Goal: Task Accomplishment & Management: Complete application form

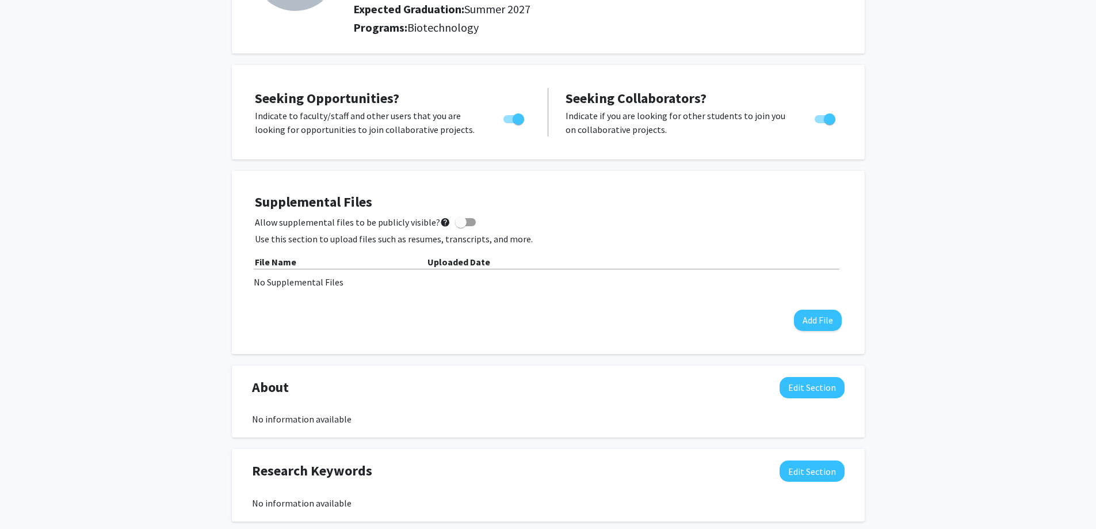
scroll to position [173, 0]
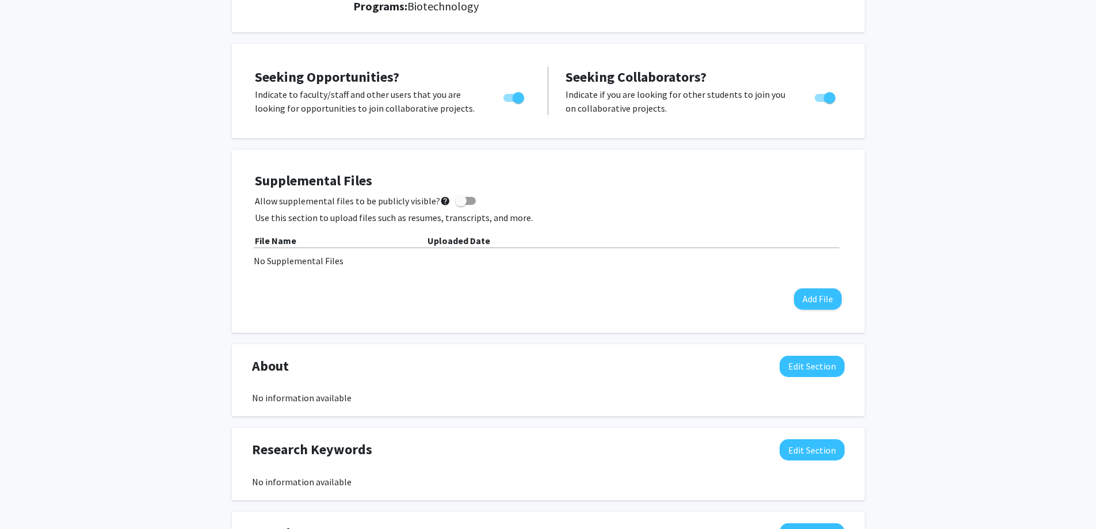
drag, startPoint x: 1025, startPoint y: 273, endPoint x: 885, endPoint y: 257, distance: 140.2
click at [1024, 273] on div "[PERSON_NAME] Edit Section See Public View help Degree Level: Master's Student …" at bounding box center [548, 371] width 1096 height 1004
click at [467, 200] on span at bounding box center [465, 201] width 21 height 8
click at [461, 205] on input "Allow supplemental files to be publicly visible? help" at bounding box center [460, 205] width 1 height 1
checkbox input "true"
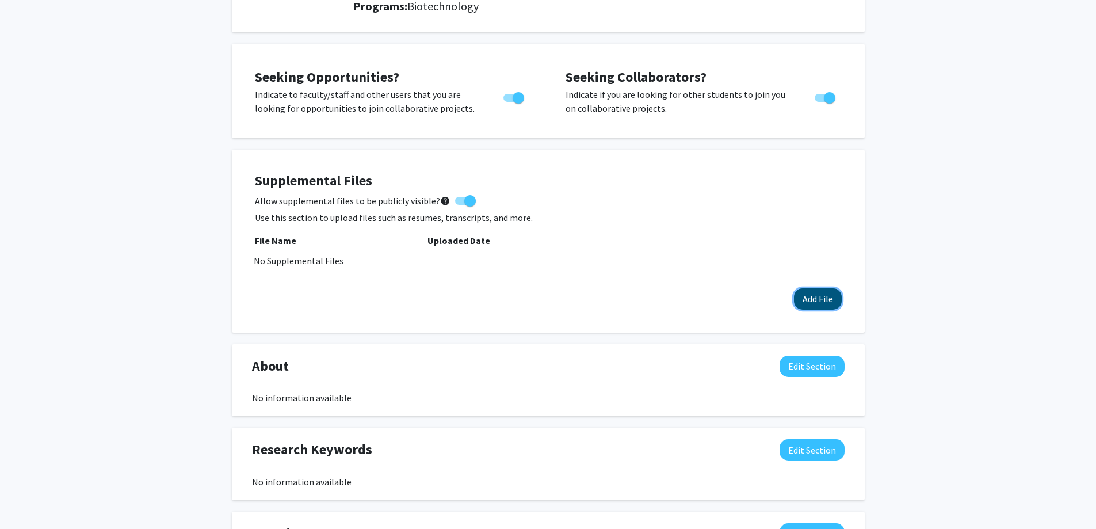
click at [807, 303] on button "Add File" at bounding box center [818, 298] width 48 height 21
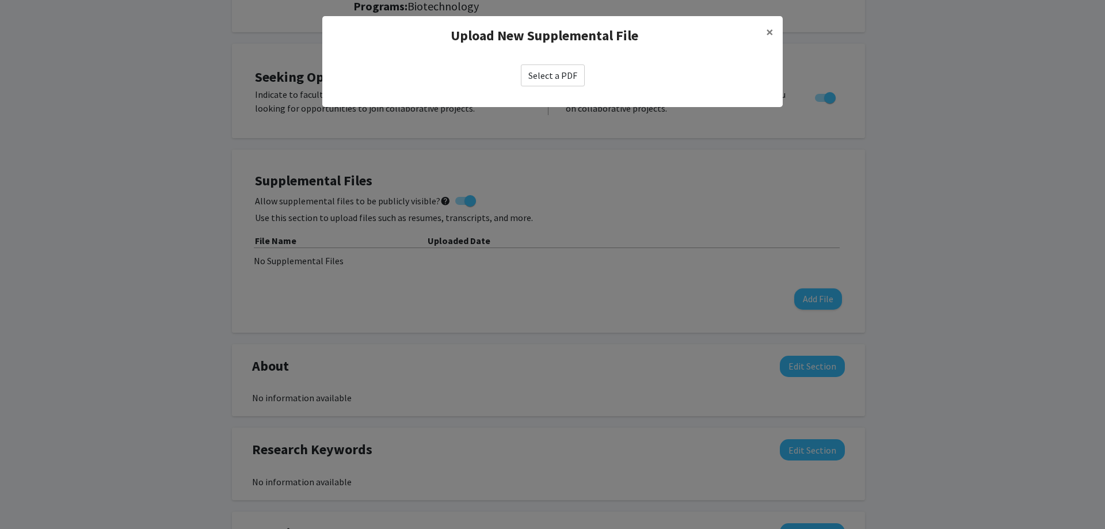
click at [563, 73] on label "Select a PDF" at bounding box center [553, 75] width 64 height 22
click at [0, 0] on input "Select a PDF" at bounding box center [0, 0] width 0 height 0
click at [554, 77] on label "Select a PDF" at bounding box center [553, 75] width 64 height 22
click at [0, 0] on input "Select a PDF" at bounding box center [0, 0] width 0 height 0
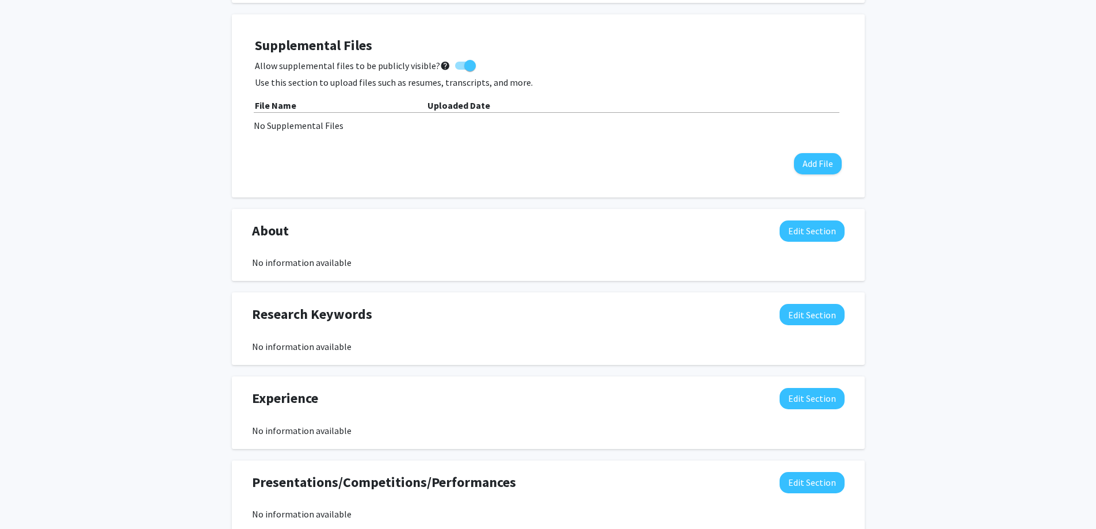
scroll to position [345, 0]
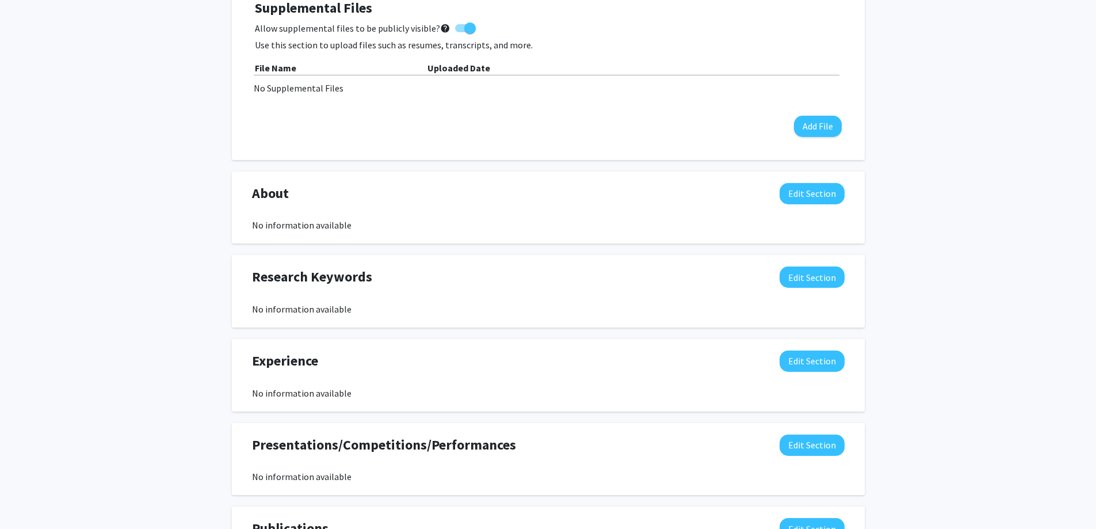
click at [138, 241] on div "[PERSON_NAME] Edit Section See Public View help Degree Level: Master's Student …" at bounding box center [548, 198] width 1096 height 1004
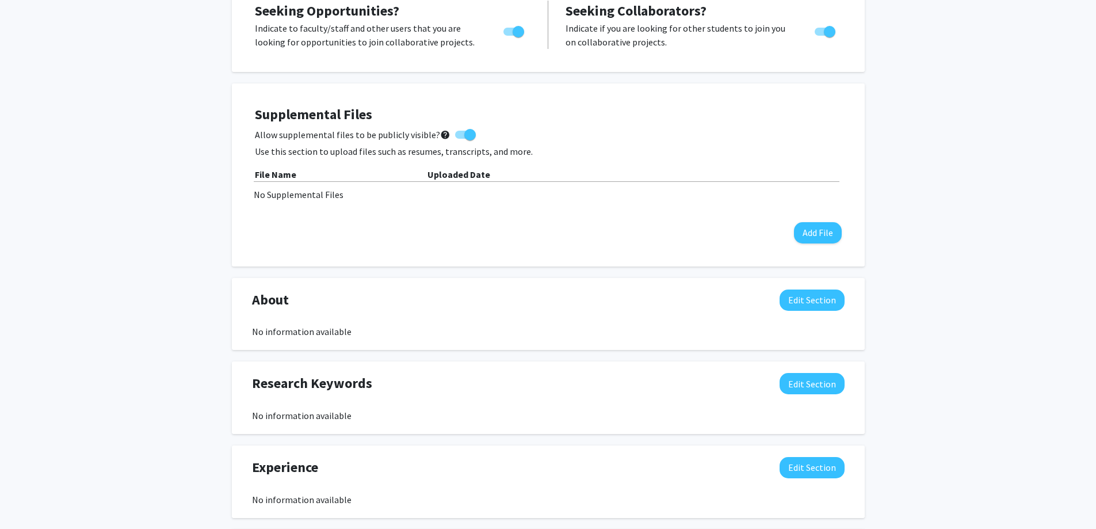
scroll to position [230, 0]
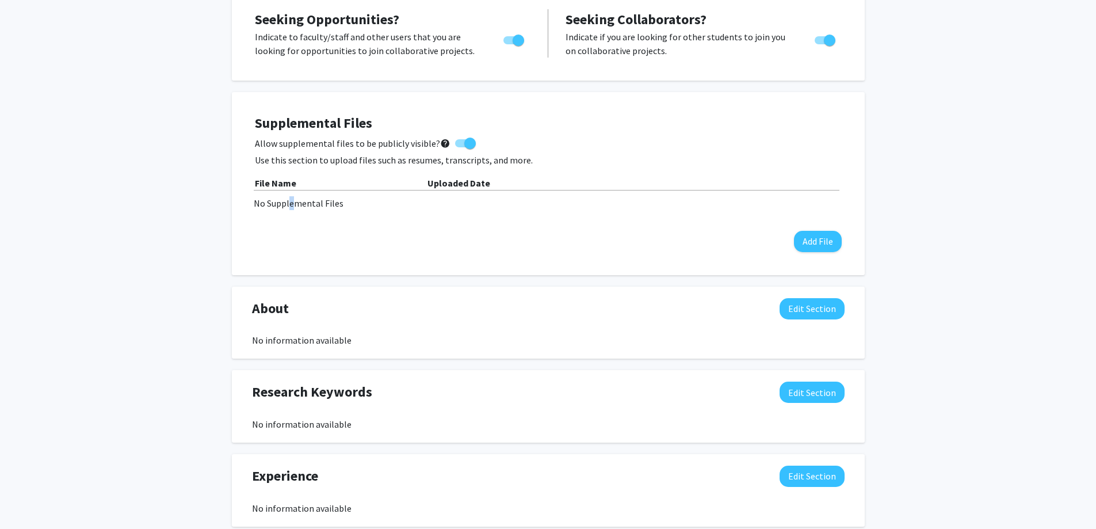
click at [289, 200] on div "No Supplemental Files" at bounding box center [548, 203] width 589 height 14
click at [177, 210] on div "[PERSON_NAME] Edit Section See Public View help Degree Level: Master's Student …" at bounding box center [548, 313] width 1096 height 1004
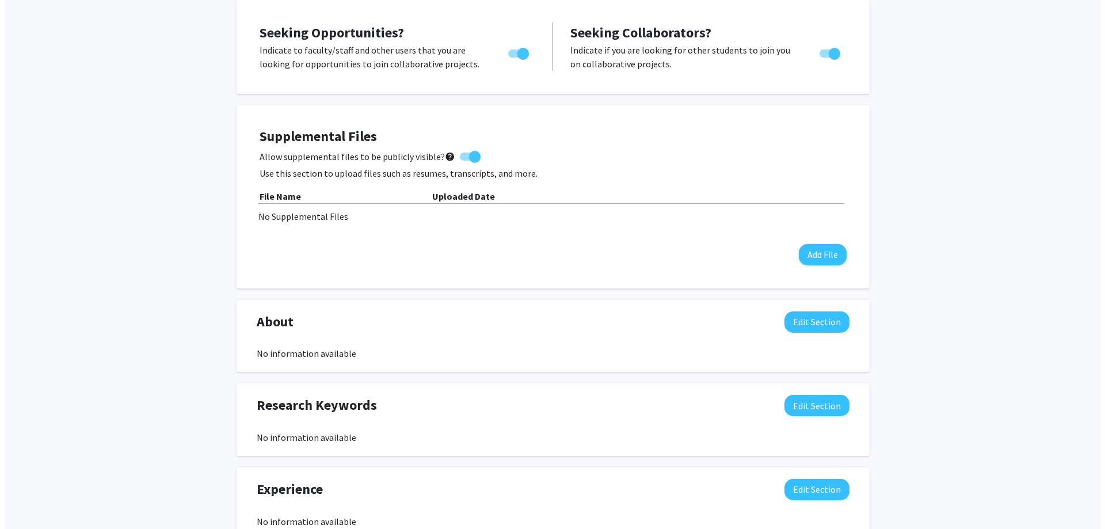
scroll to position [205, 0]
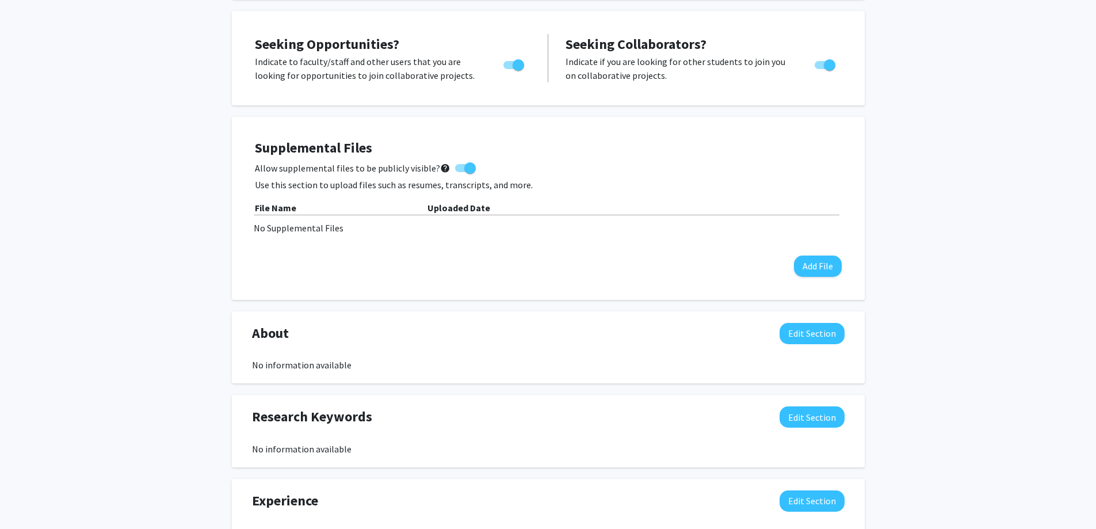
click at [235, 243] on div "Supplemental Files Allow supplemental files to be publicly visible? help Use th…" at bounding box center [548, 208] width 633 height 183
click at [794, 264] on button "Add File" at bounding box center [818, 266] width 48 height 21
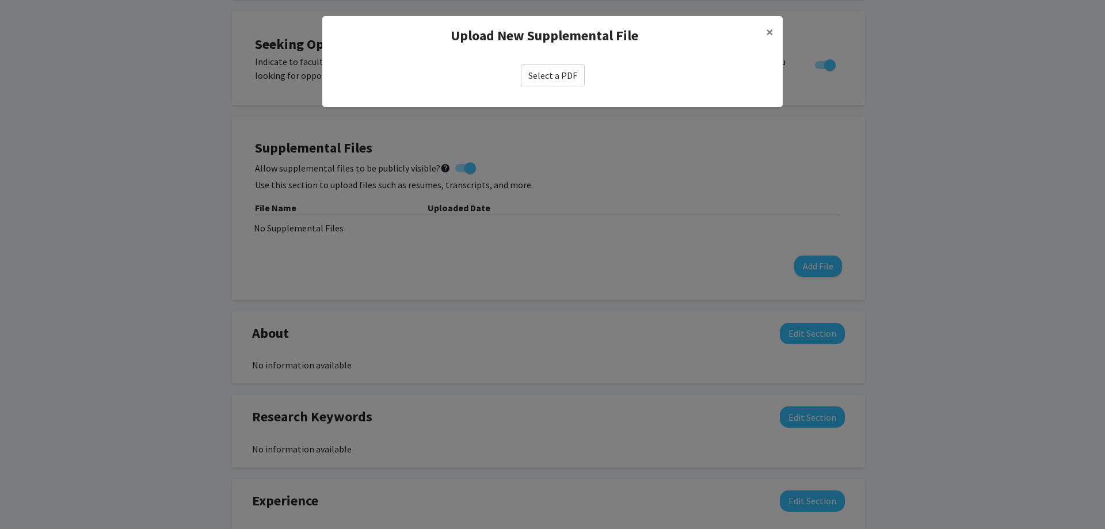
click at [560, 66] on label "Select a PDF" at bounding box center [553, 75] width 64 height 22
click at [0, 0] on input "Select a PDF" at bounding box center [0, 0] width 0 height 0
select select "custom"
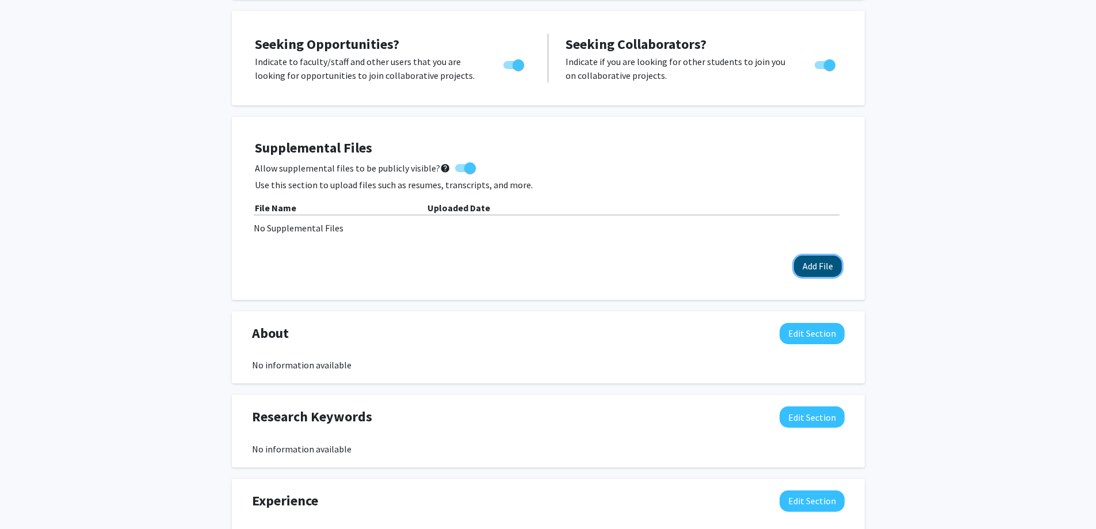
click at [817, 262] on button "Add File" at bounding box center [818, 266] width 48 height 21
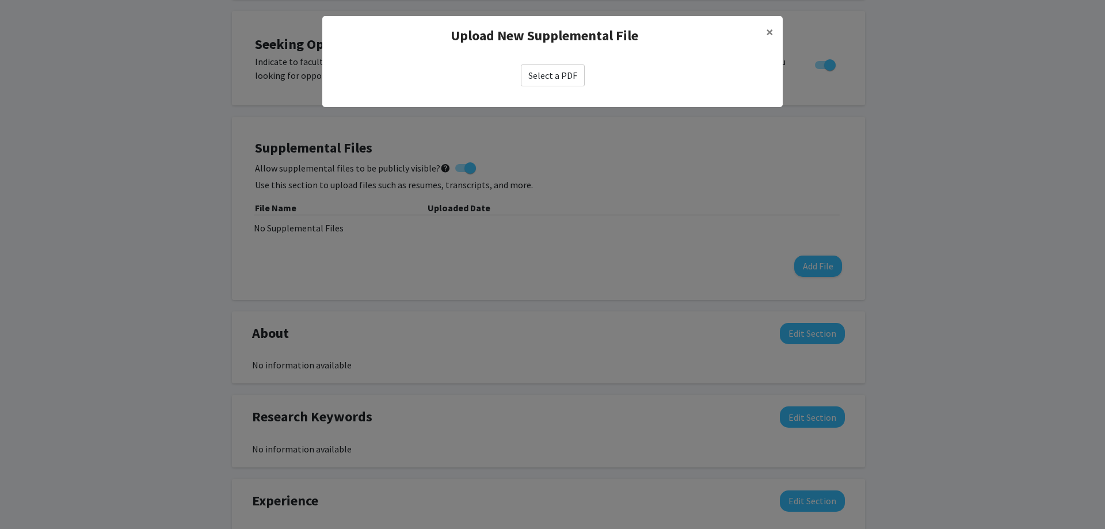
click at [528, 78] on label "Select a PDF" at bounding box center [553, 75] width 64 height 22
click at [0, 0] on input "Select a PDF" at bounding box center [0, 0] width 0 height 0
select select "custom"
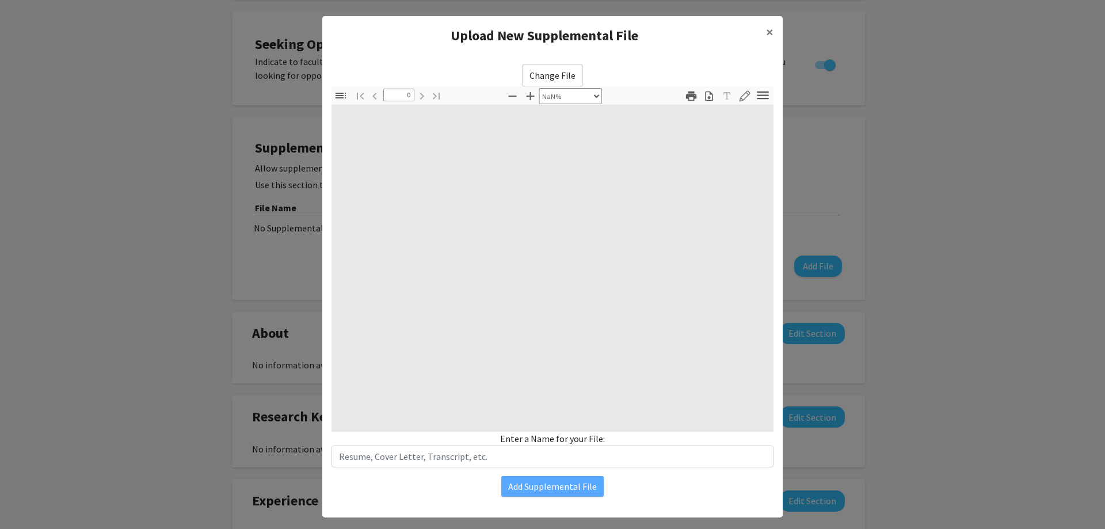
type input "1"
select select "auto"
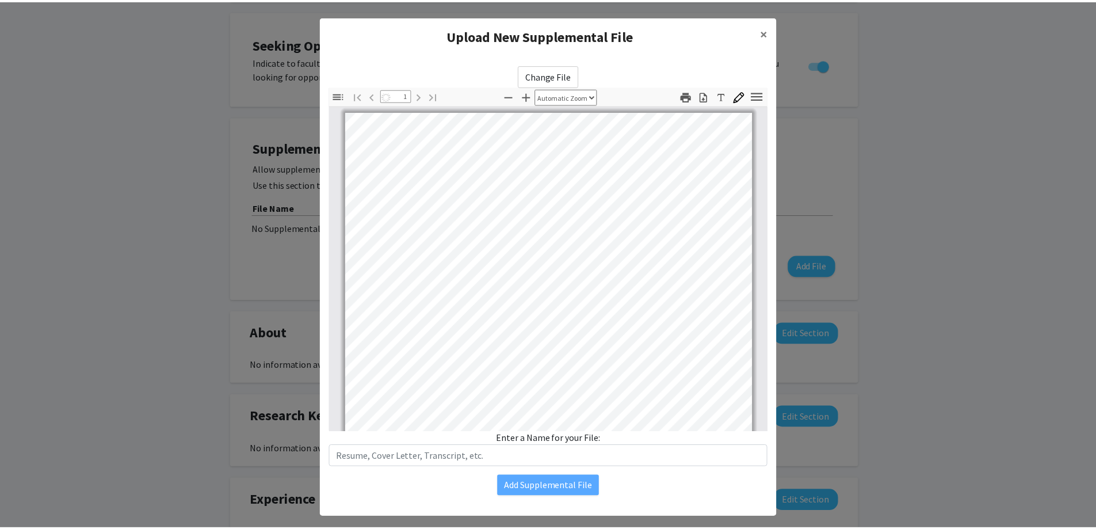
scroll to position [1, 0]
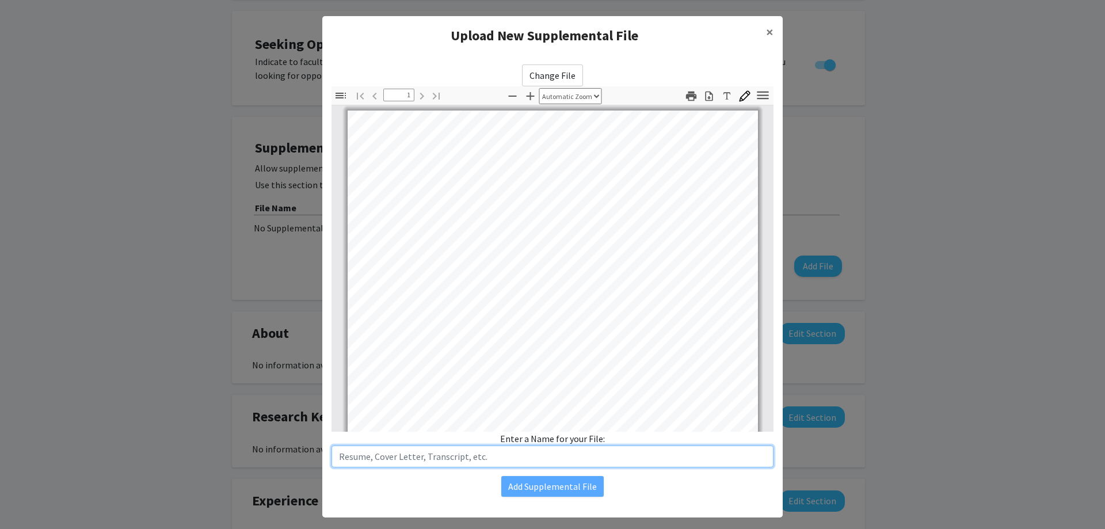
click at [377, 451] on input "text" at bounding box center [553, 456] width 442 height 22
type input "Resume"
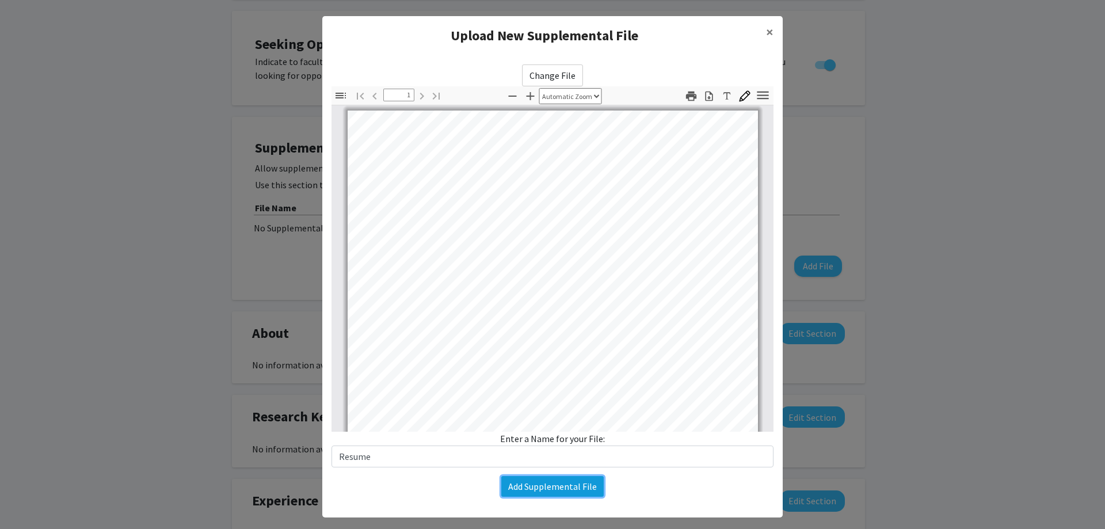
click at [555, 492] on button "Add Supplemental File" at bounding box center [552, 486] width 102 height 21
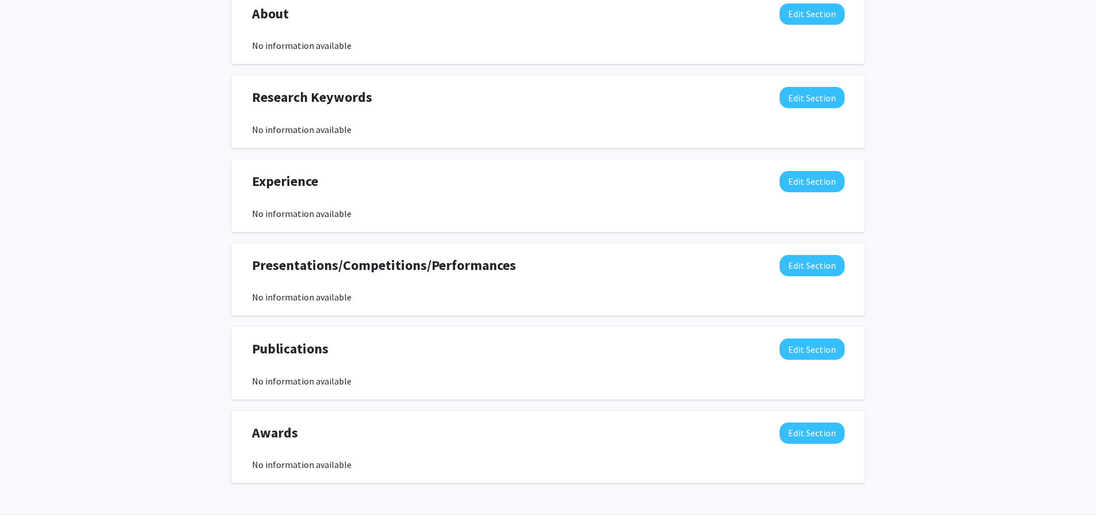
scroll to position [551, 0]
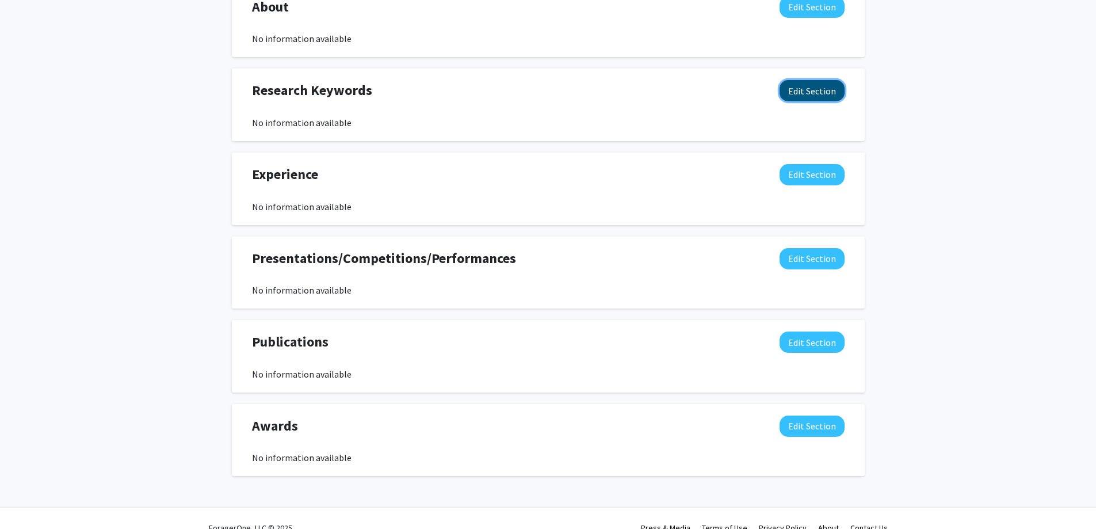
click at [796, 98] on button "Edit Section" at bounding box center [812, 90] width 65 height 21
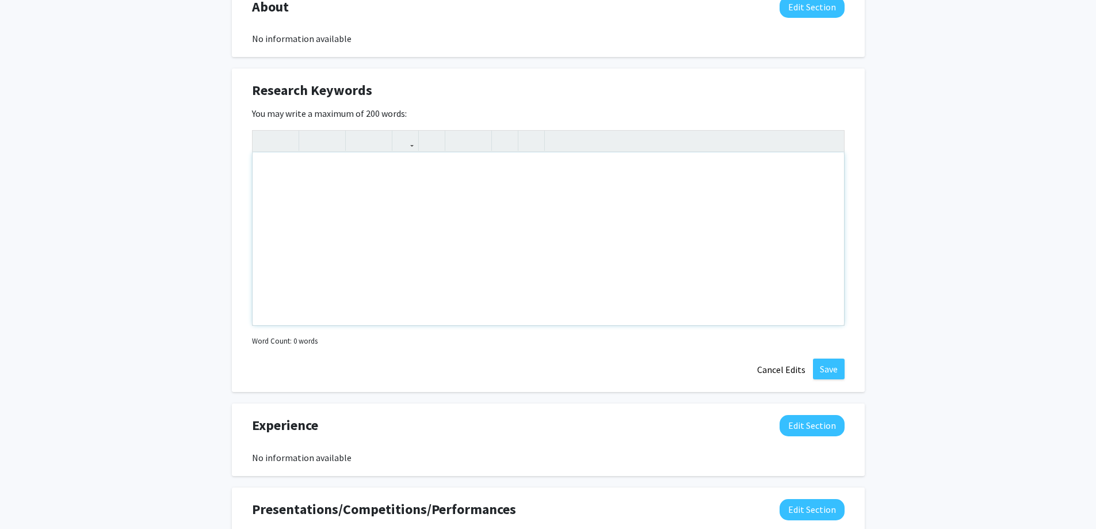
click at [423, 180] on div "Note to users with screen readers: Please deactivate our accessibility plugin f…" at bounding box center [549, 239] width 592 height 173
click at [291, 170] on div "Biotech, molecular biology, regenerative medicine," at bounding box center [549, 239] width 592 height 173
click at [557, 169] on div "Biotechnology, molecular biology, regenerative medicine," at bounding box center [549, 239] width 592 height 173
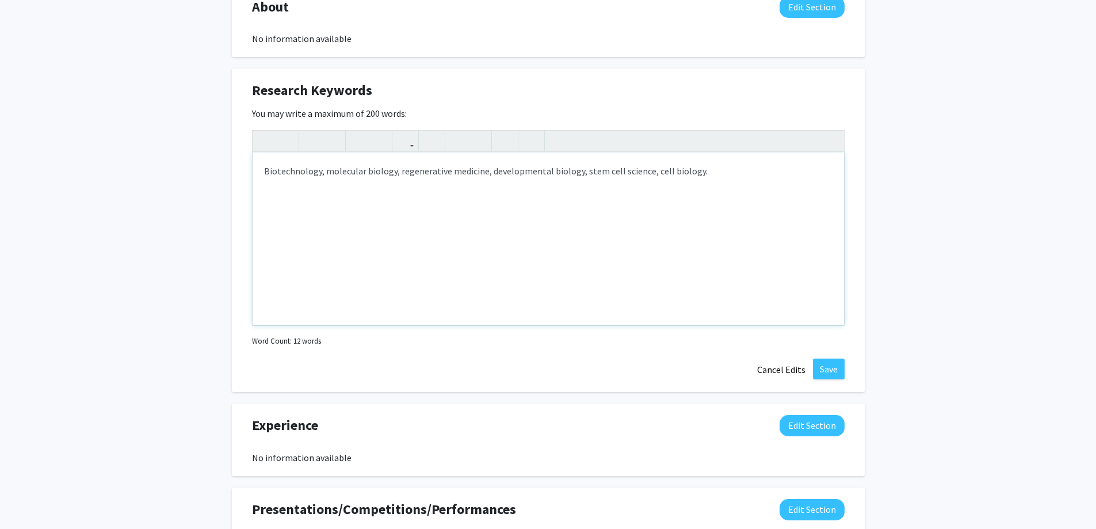
type textarea "Biotechnology, molecular biology, regenerative medicine, developmental biology,…"
click at [839, 372] on button "Save" at bounding box center [829, 369] width 32 height 21
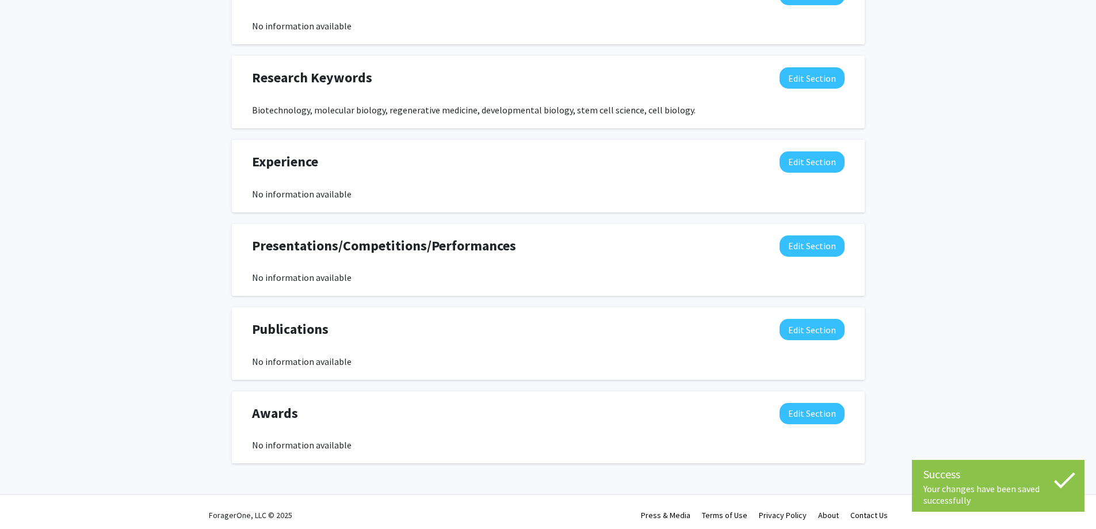
scroll to position [570, 0]
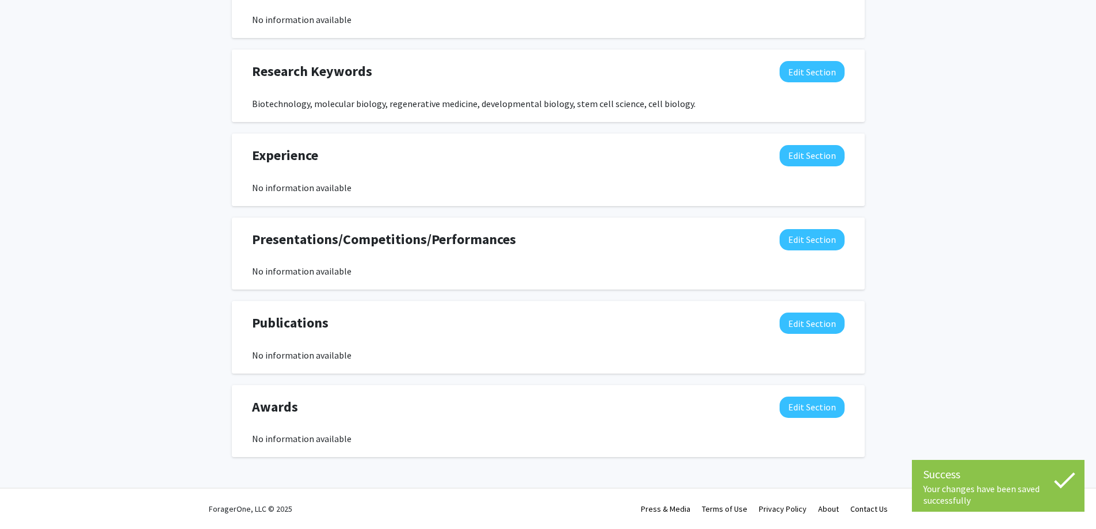
click at [1066, 482] on icon at bounding box center [1064, 481] width 21 height 16
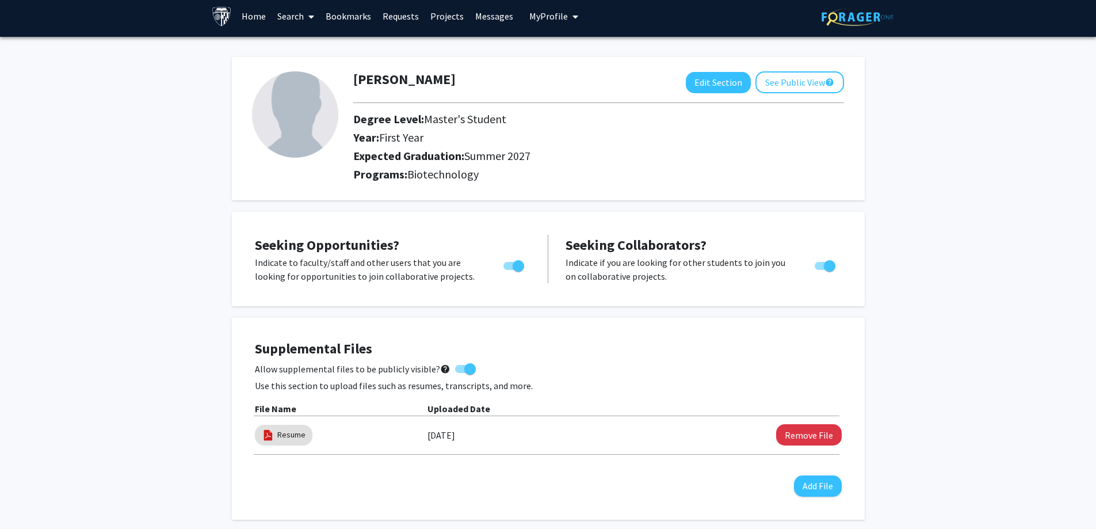
scroll to position [0, 0]
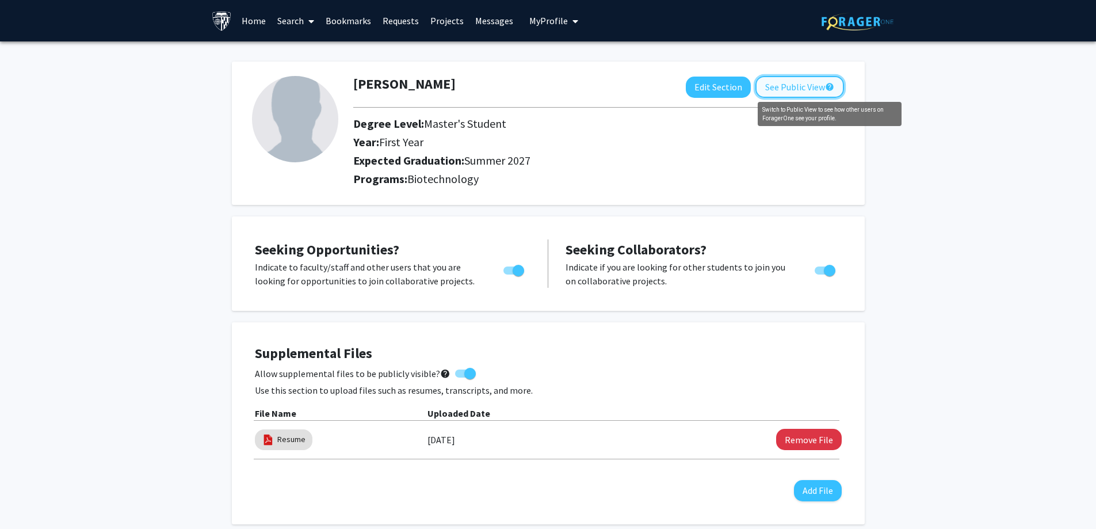
click at [827, 89] on mat-icon "help" at bounding box center [829, 87] width 9 height 14
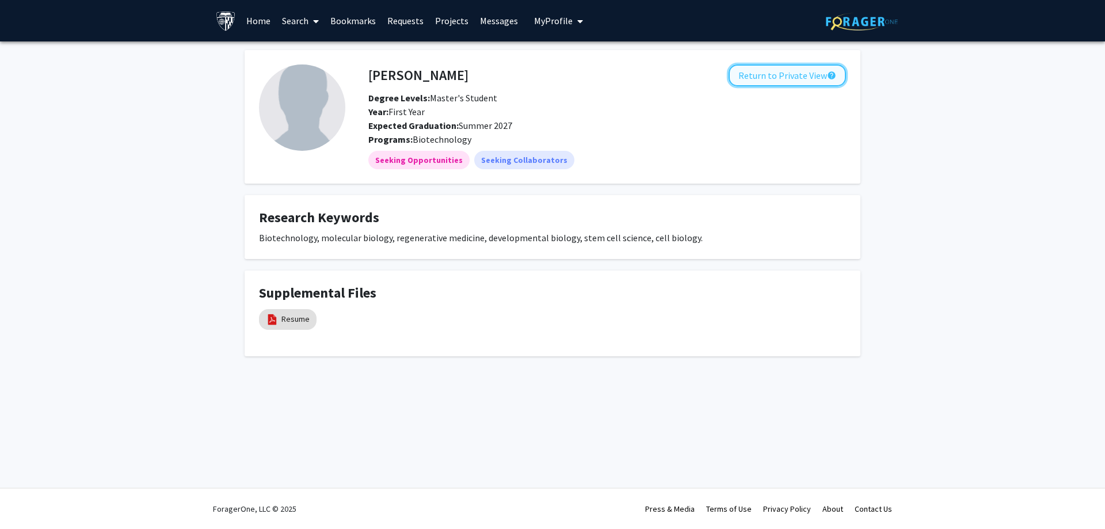
click at [773, 81] on button "Return to Private View help" at bounding box center [787, 75] width 117 height 22
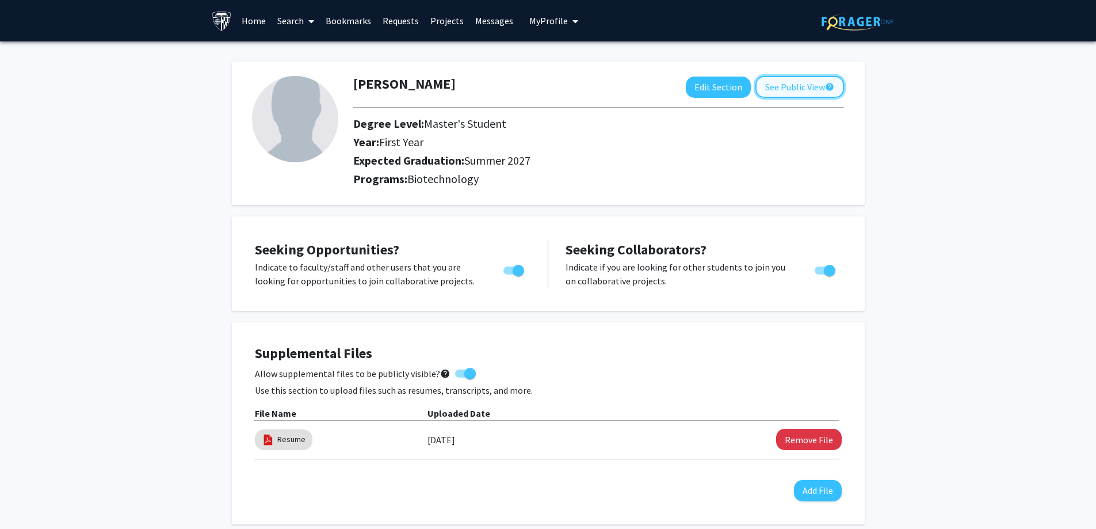
click at [773, 87] on button "See Public View help" at bounding box center [800, 87] width 89 height 22
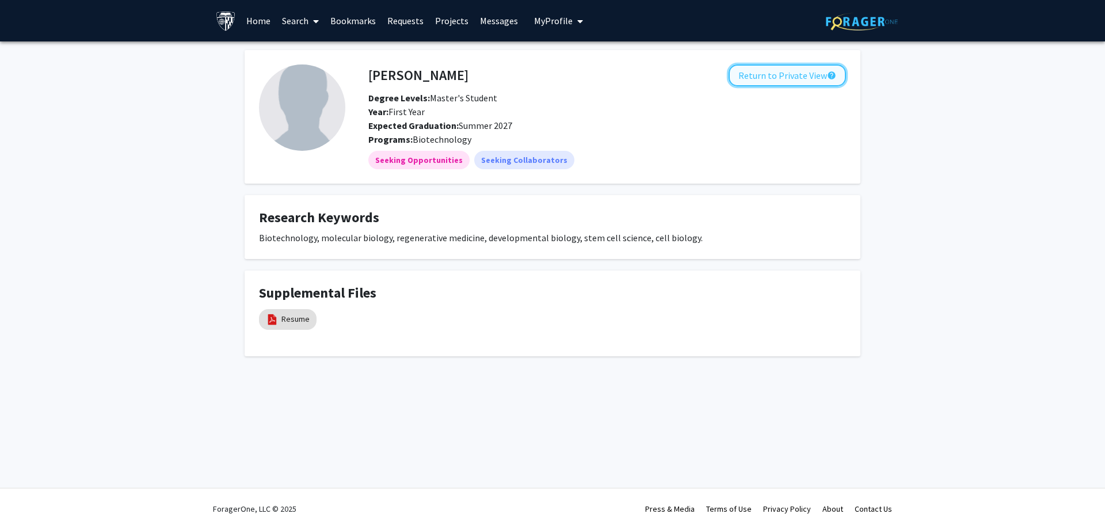
click at [786, 77] on button "Return to Private View help" at bounding box center [787, 75] width 117 height 22
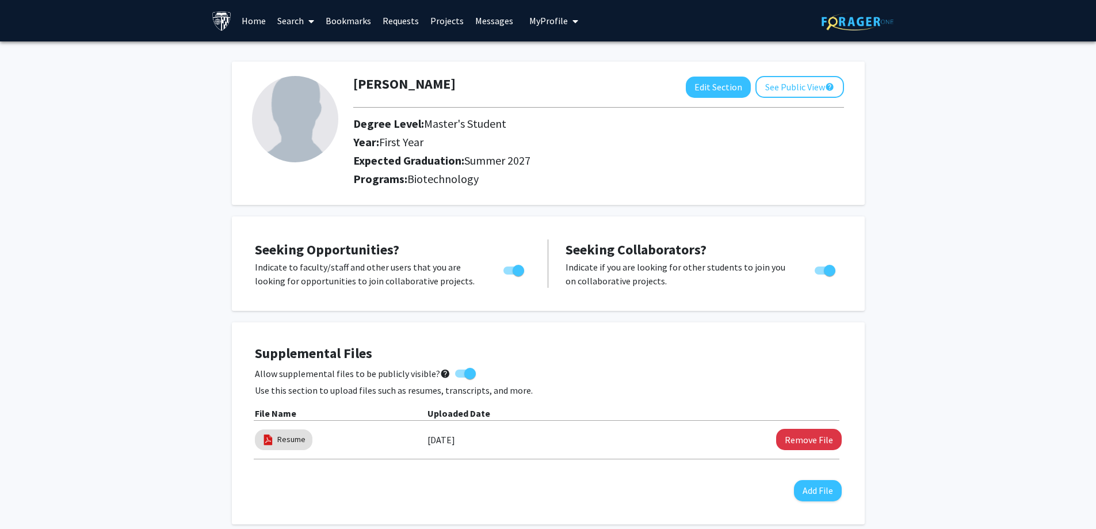
drag, startPoint x: 387, startPoint y: 142, endPoint x: 517, endPoint y: 142, distance: 130.7
click at [461, 140] on h2 "Year: First Year" at bounding box center [570, 142] width 435 height 14
click at [517, 142] on h2 "Year: First Year" at bounding box center [570, 142] width 435 height 14
click at [307, 23] on span at bounding box center [309, 21] width 10 height 40
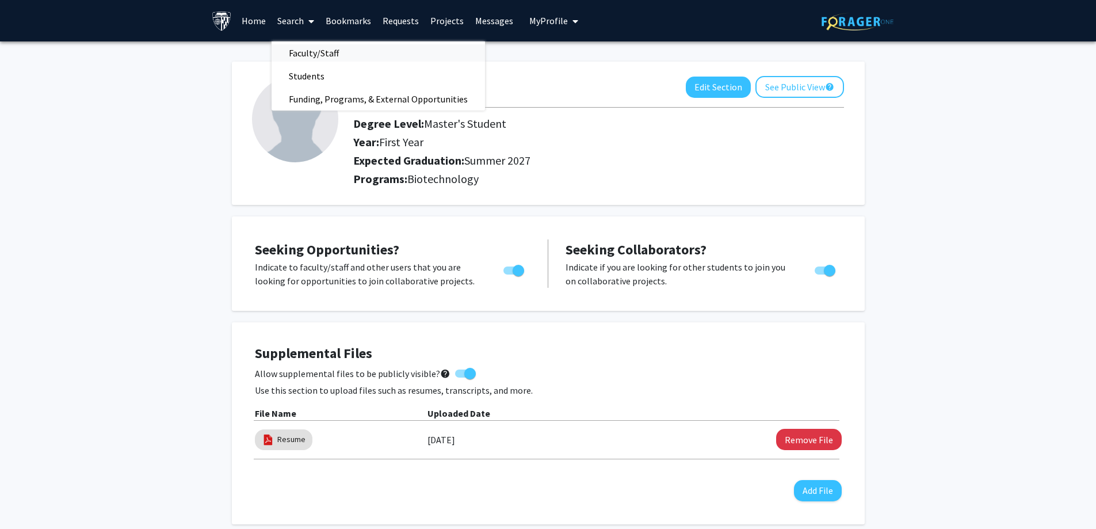
click at [334, 55] on span "Faculty/Staff" at bounding box center [314, 52] width 85 height 23
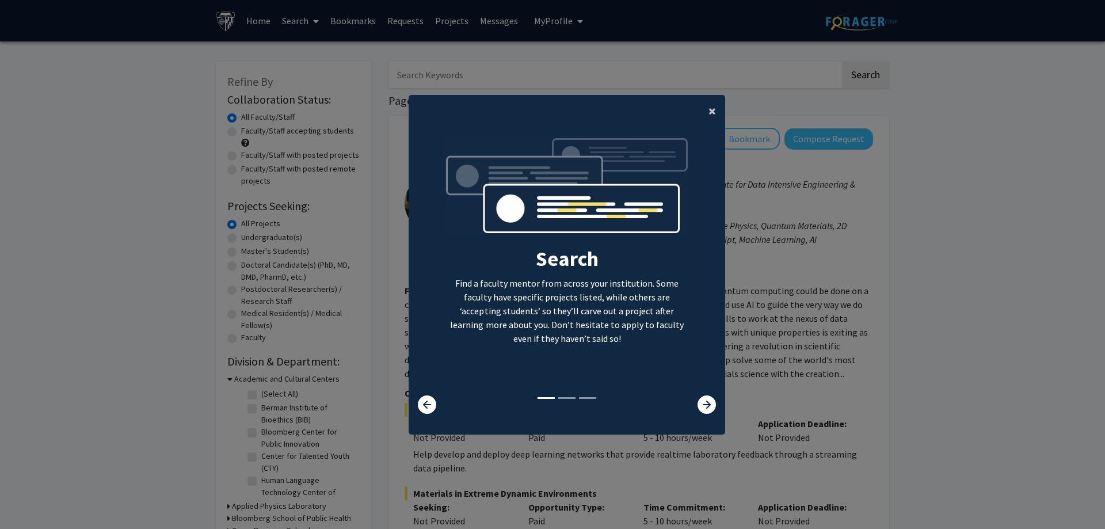
click at [709, 112] on span "×" at bounding box center [712, 111] width 7 height 18
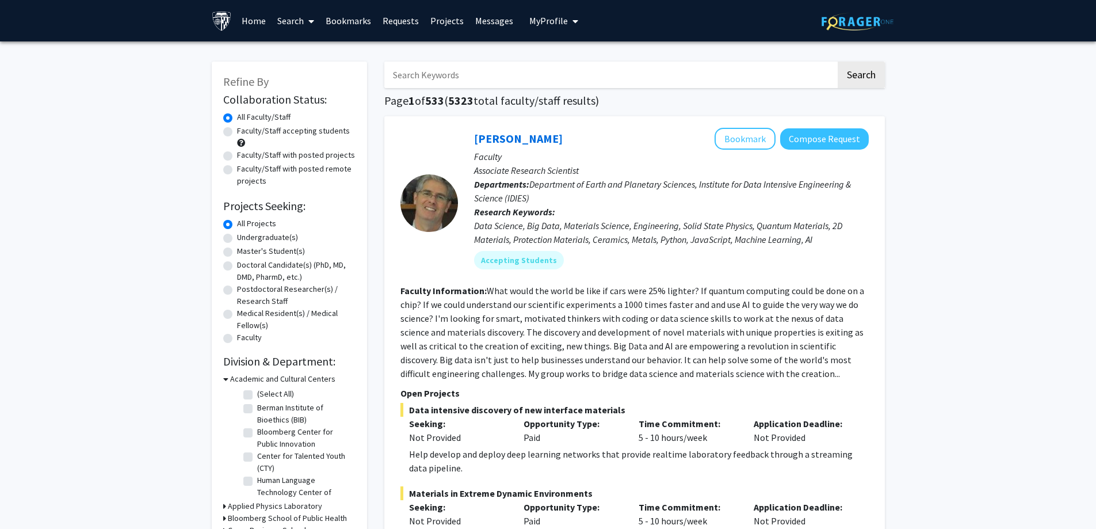
click at [237, 252] on label "Master's Student(s)" at bounding box center [271, 251] width 68 height 12
click at [237, 252] on input "Master's Student(s)" at bounding box center [240, 248] width 7 height 7
radio input "true"
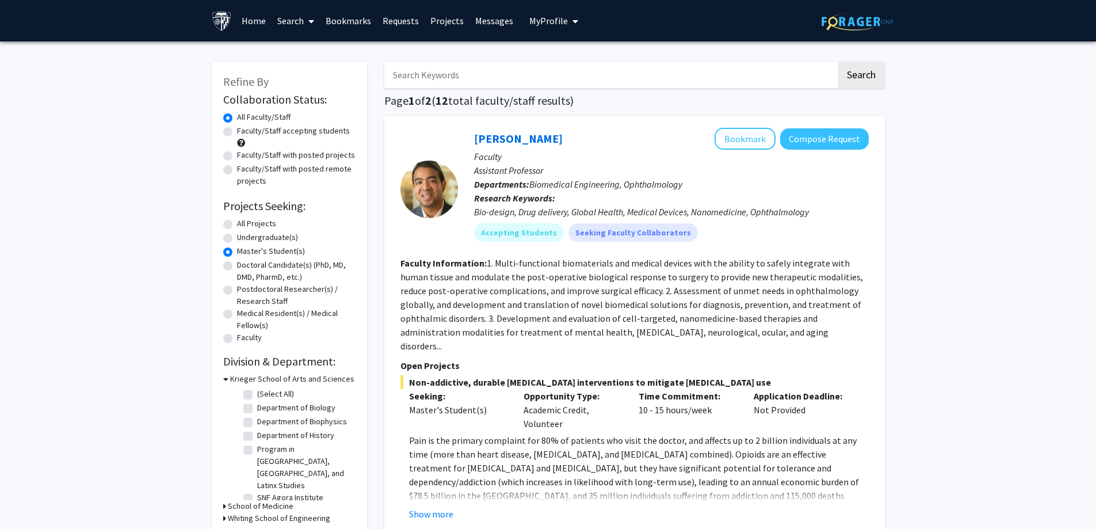
click at [237, 130] on label "Faculty/Staff accepting students" at bounding box center [293, 131] width 113 height 12
click at [237, 130] on input "Faculty/Staff accepting students" at bounding box center [240, 128] width 7 height 7
radio input "true"
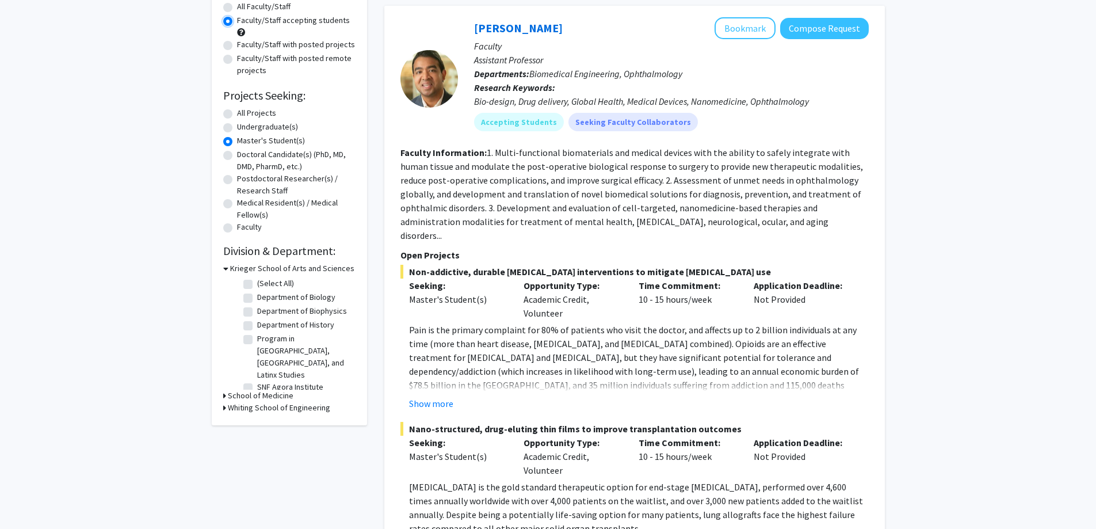
scroll to position [115, 0]
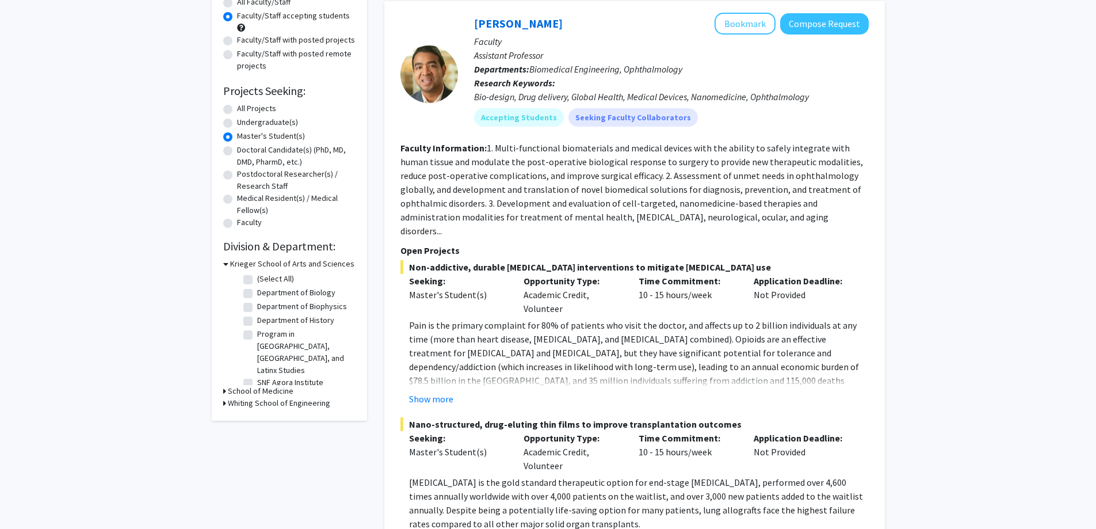
click at [257, 292] on label "Department of Biology" at bounding box center [296, 293] width 78 height 12
click at [257, 292] on input "Department of Biology" at bounding box center [260, 290] width 7 height 7
checkbox input "true"
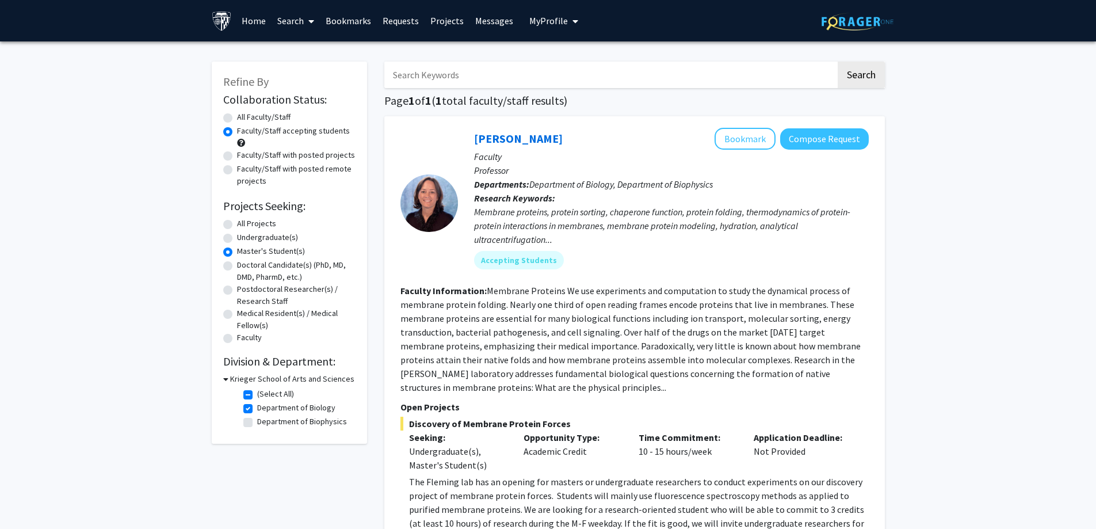
click at [257, 407] on label "Department of Biology" at bounding box center [296, 408] width 78 height 12
click at [257, 407] on input "Department of Biology" at bounding box center [260, 405] width 7 height 7
checkbox input "false"
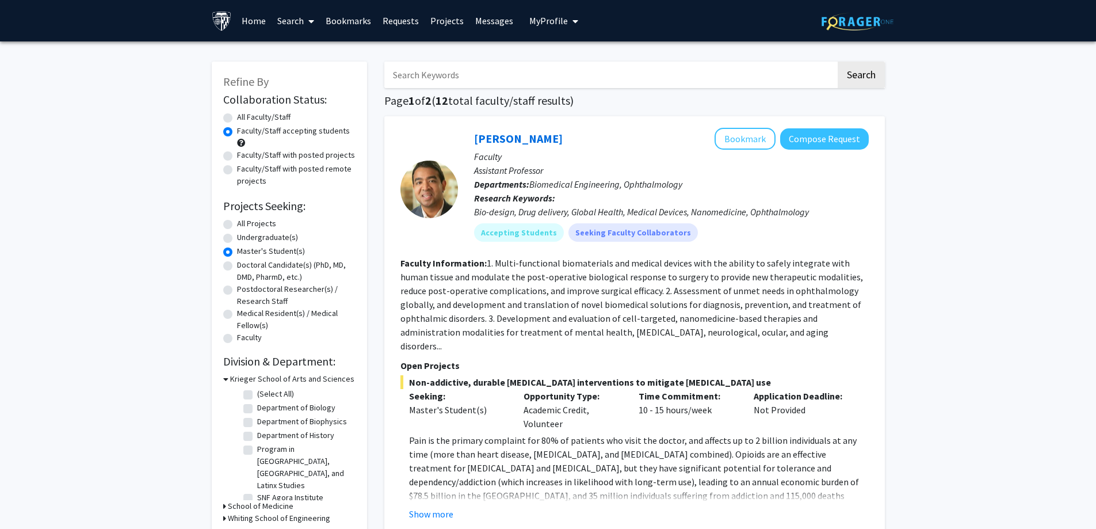
click at [479, 70] on input "Search Keywords" at bounding box center [610, 75] width 452 height 26
type input "r"
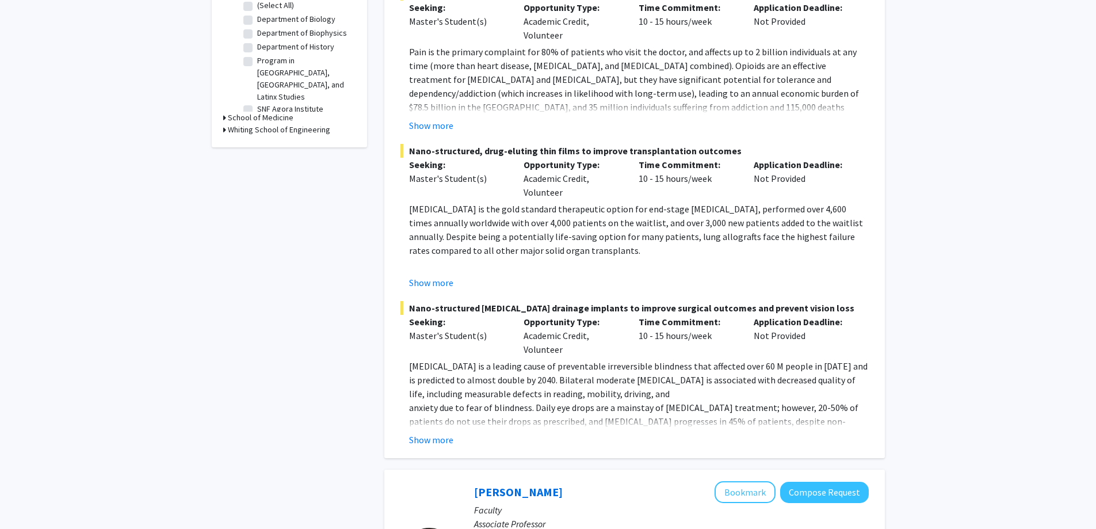
scroll to position [576, 0]
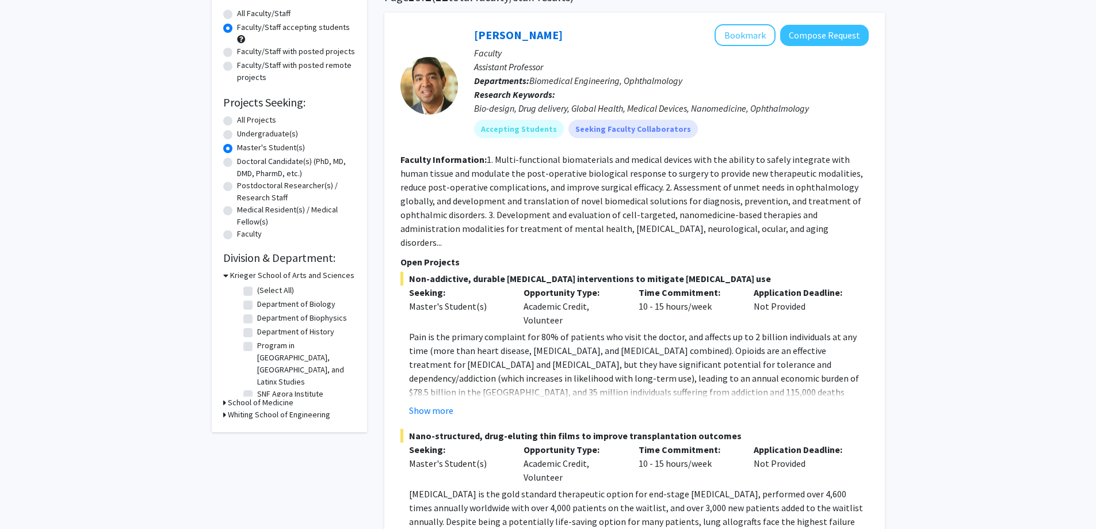
scroll to position [115, 0]
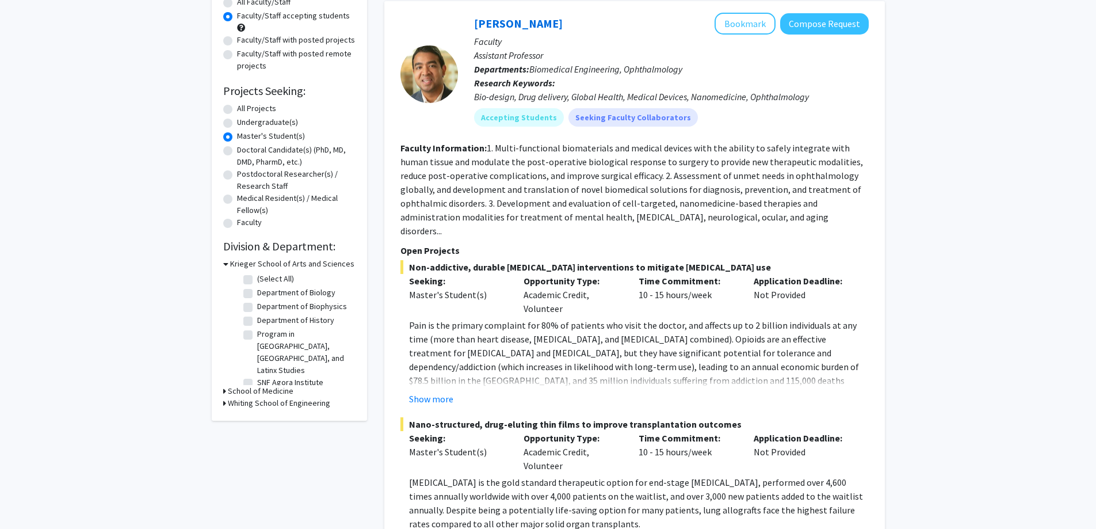
click at [257, 296] on label "Department of Biology" at bounding box center [296, 293] width 78 height 12
click at [257, 294] on input "Department of Biology" at bounding box center [260, 290] width 7 height 7
checkbox input "true"
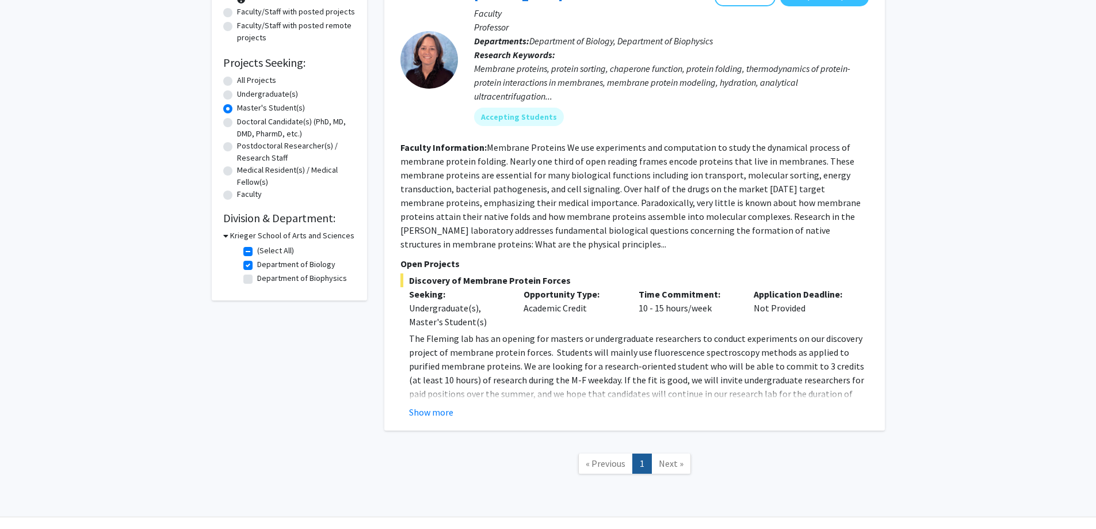
scroll to position [172, 0]
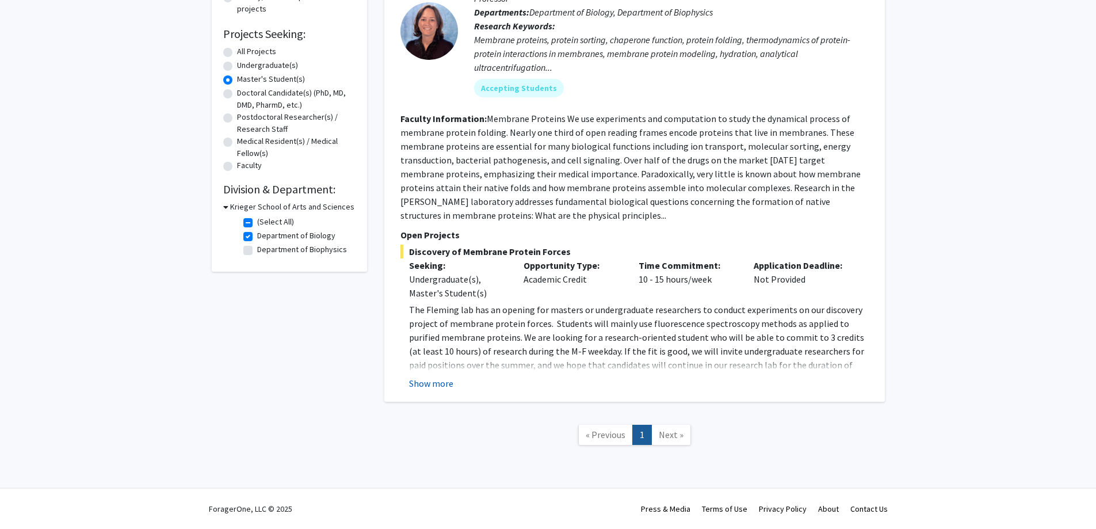
click at [448, 381] on button "Show more" at bounding box center [431, 383] width 44 height 14
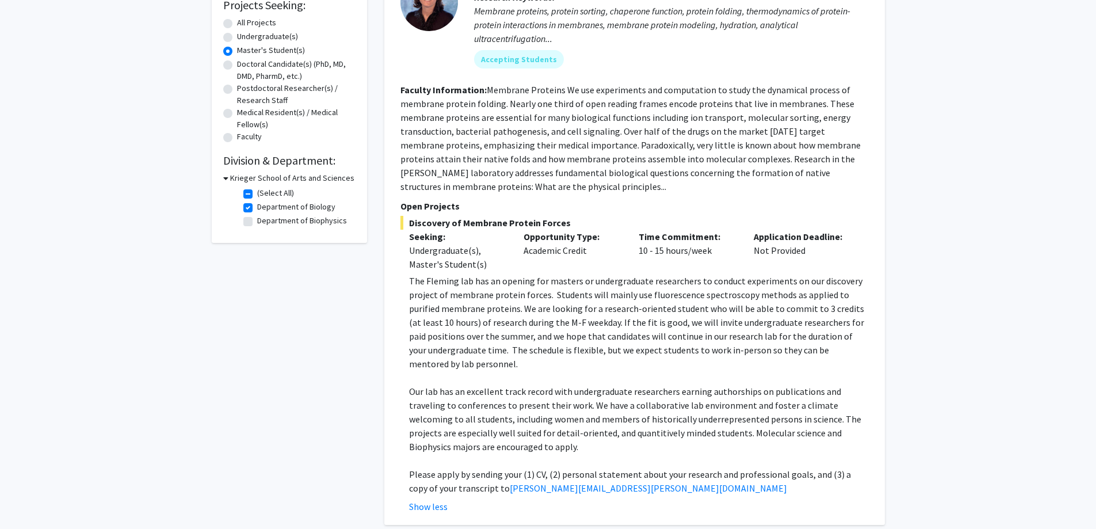
scroll to position [287, 0]
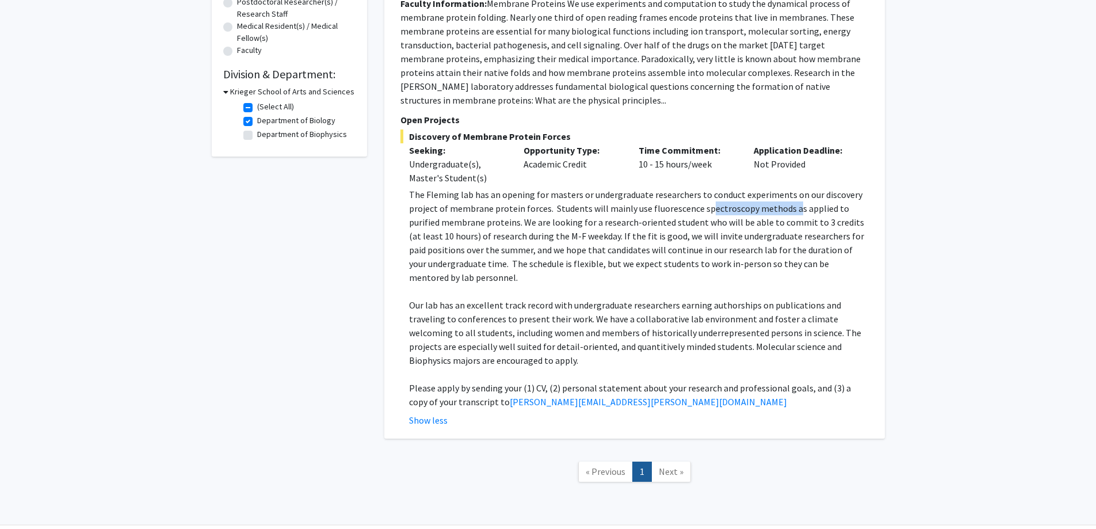
drag, startPoint x: 705, startPoint y: 201, endPoint x: 790, endPoint y: 207, distance: 84.8
click at [790, 207] on p "The Fleming lab has an opening for masters or undergraduate researchers to cond…" at bounding box center [639, 236] width 460 height 97
click at [756, 242] on p "The Fleming lab has an opening for masters or undergraduate researchers to cond…" at bounding box center [639, 236] width 460 height 97
drag, startPoint x: 493, startPoint y: 292, endPoint x: 539, endPoint y: 291, distance: 46.6
click at [539, 298] on p "Our lab has an excellent track record with undergraduate researchers earning au…" at bounding box center [639, 332] width 460 height 69
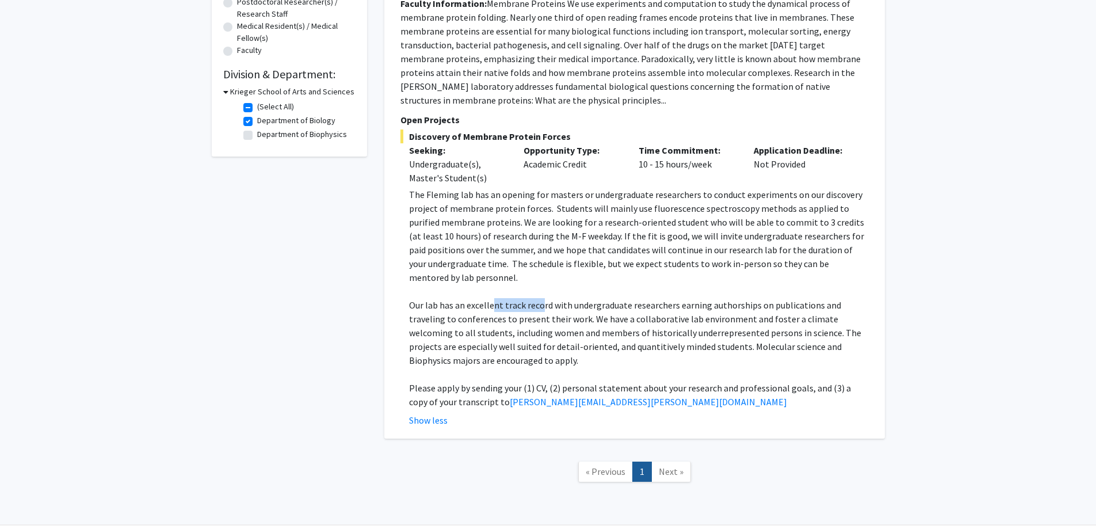
click at [540, 298] on p "Our lab has an excellent track record with undergraduate researchers earning au…" at bounding box center [639, 332] width 460 height 69
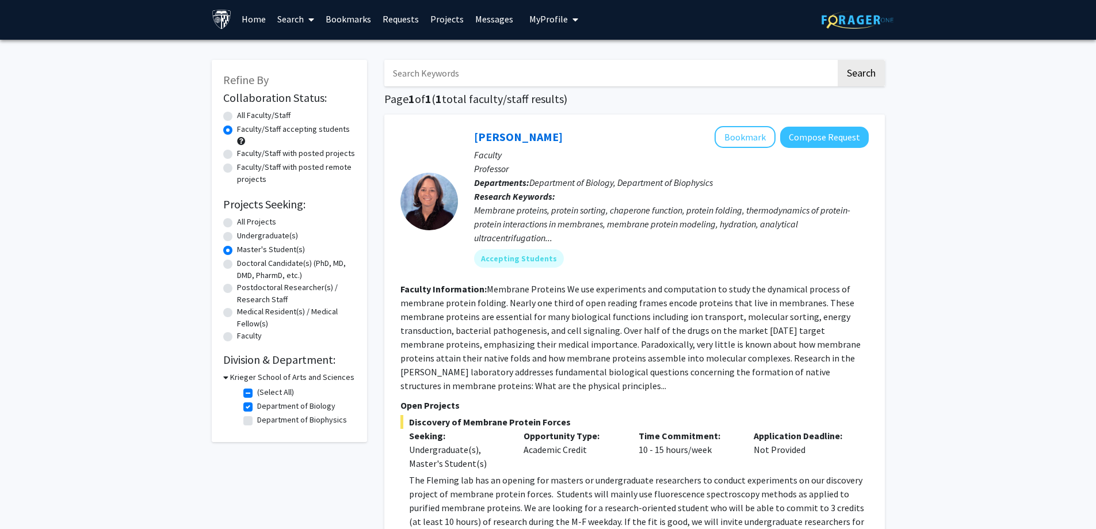
scroll to position [0, 0]
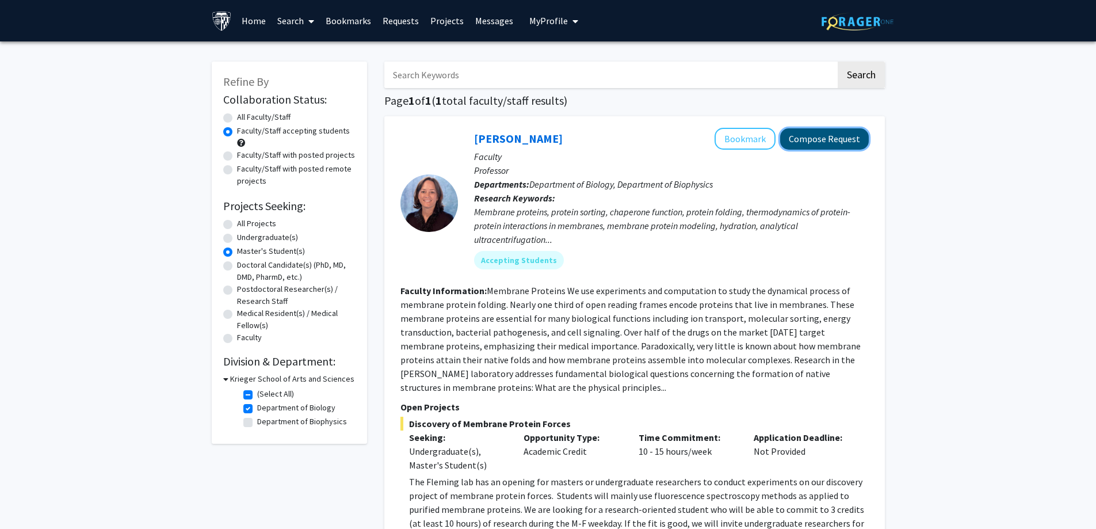
click at [817, 143] on button "Compose Request" at bounding box center [824, 138] width 89 height 21
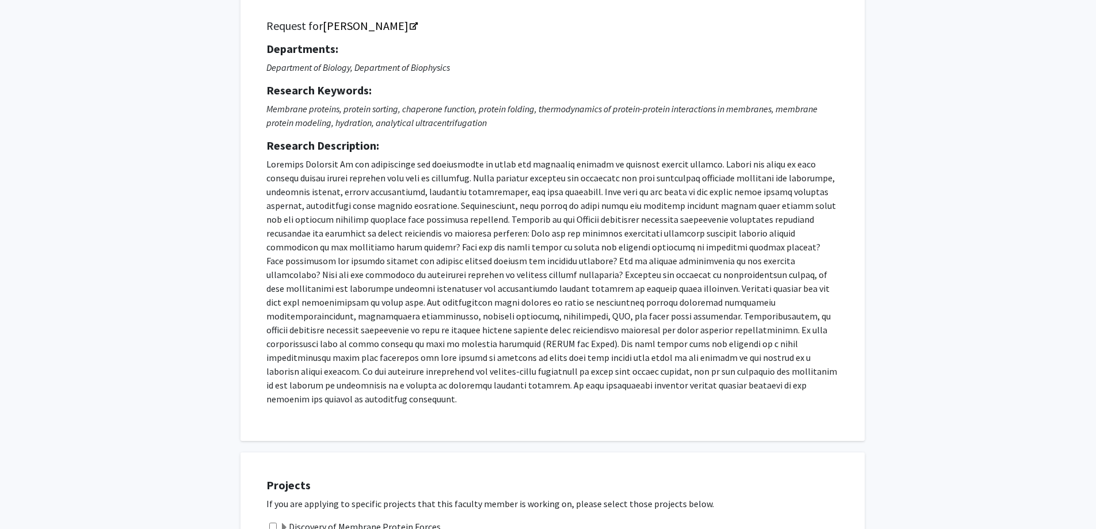
scroll to position [58, 0]
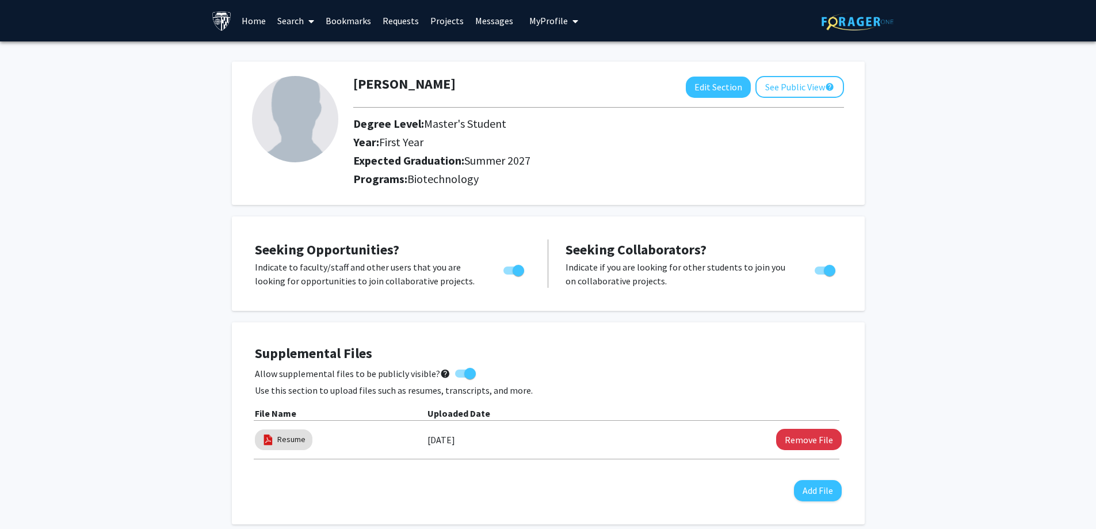
click at [247, 23] on link "Home" at bounding box center [254, 21] width 36 height 40
